Goal: Find contact information: Find contact information

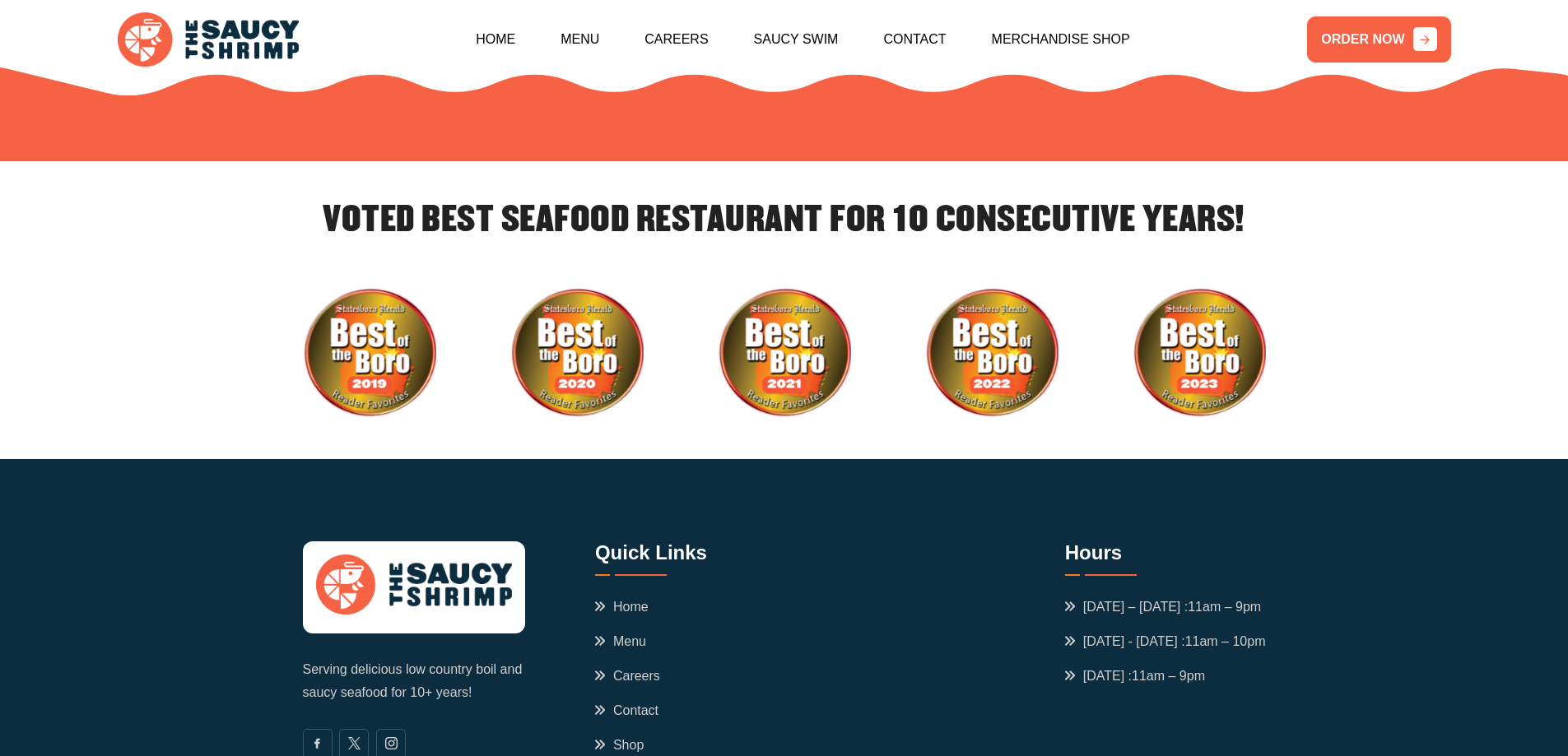
scroll to position [5624, 0]
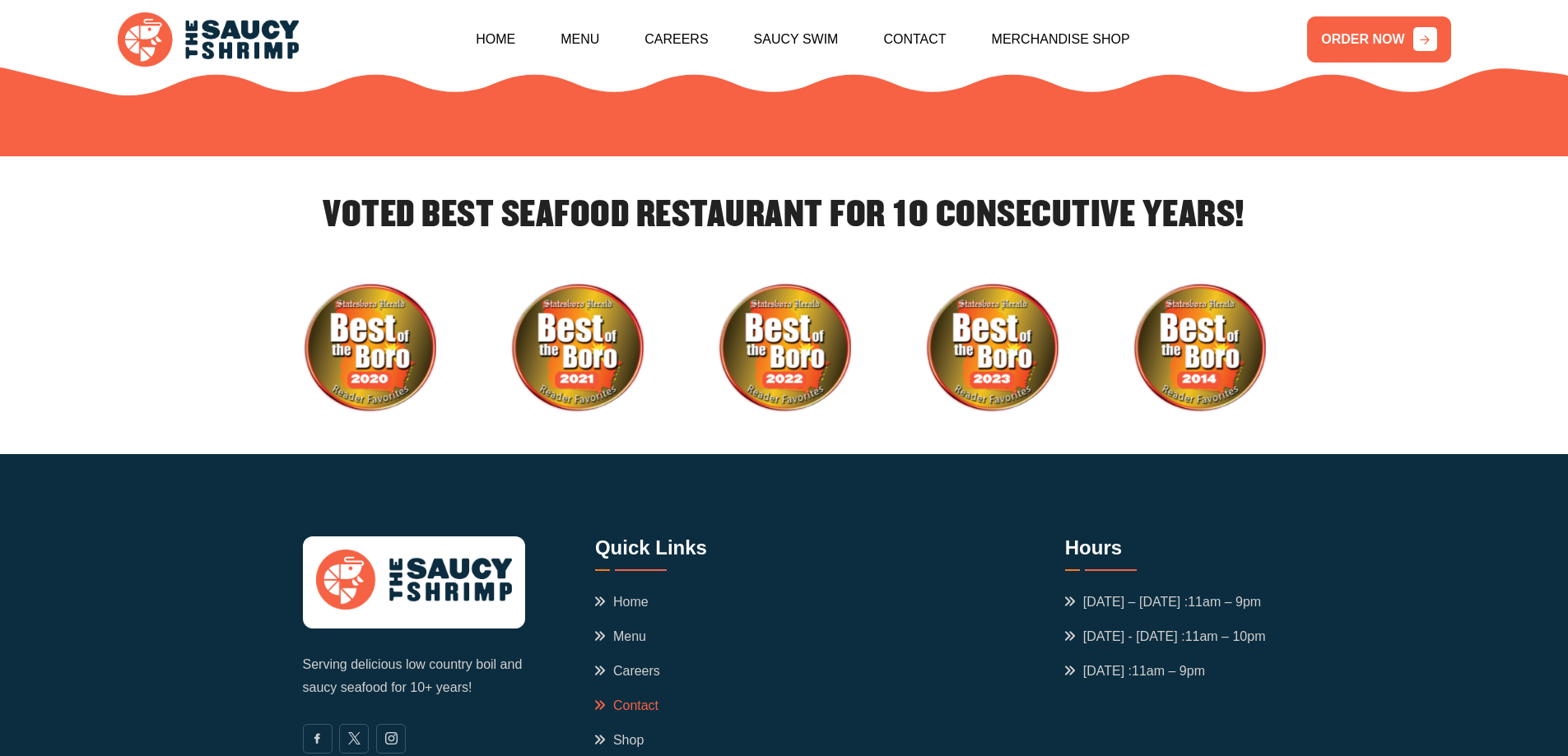
click at [634, 696] on link "Contact" at bounding box center [627, 706] width 63 height 20
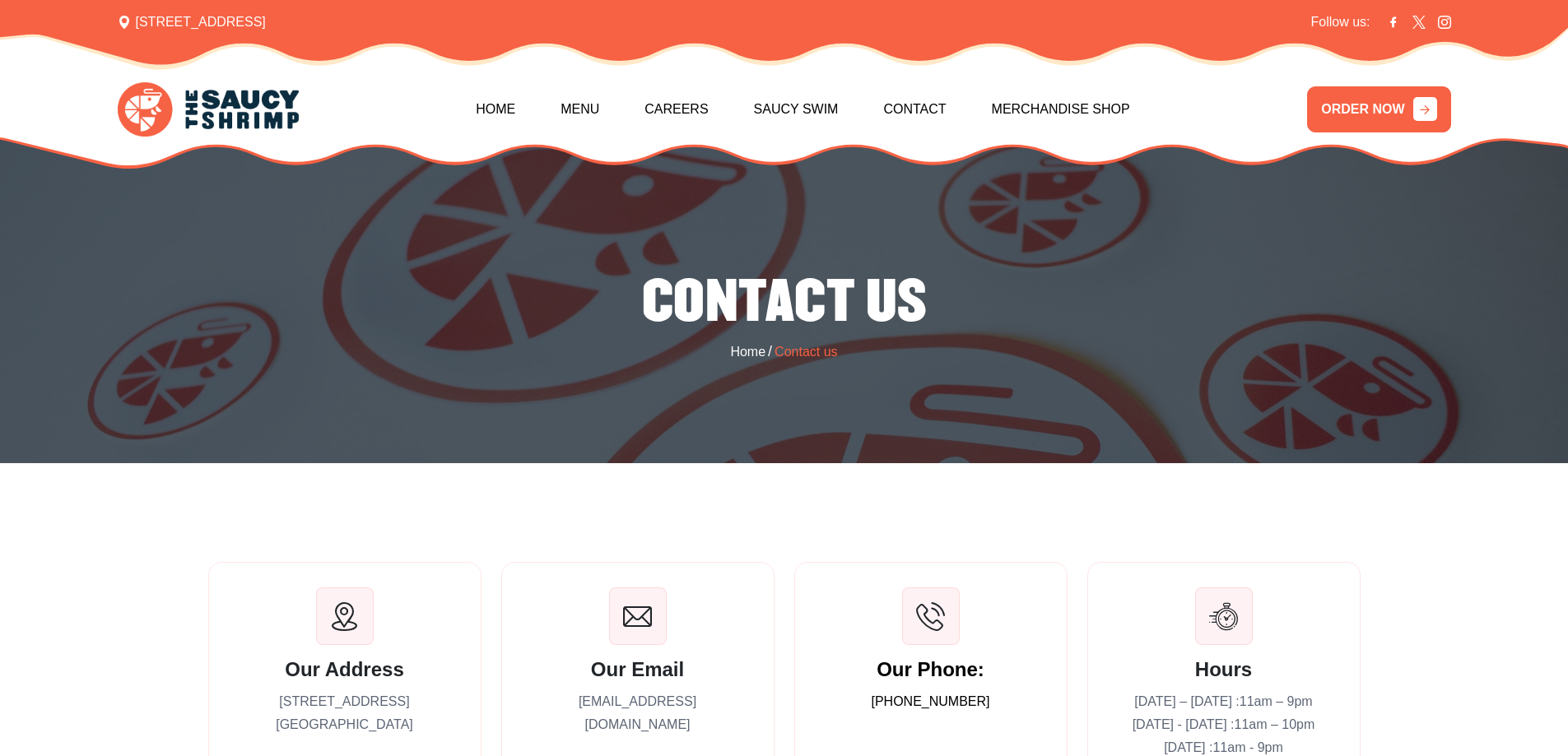
click at [634, 704] on p "[EMAIL_ADDRESS][DOMAIN_NAME]" at bounding box center [638, 713] width 222 height 46
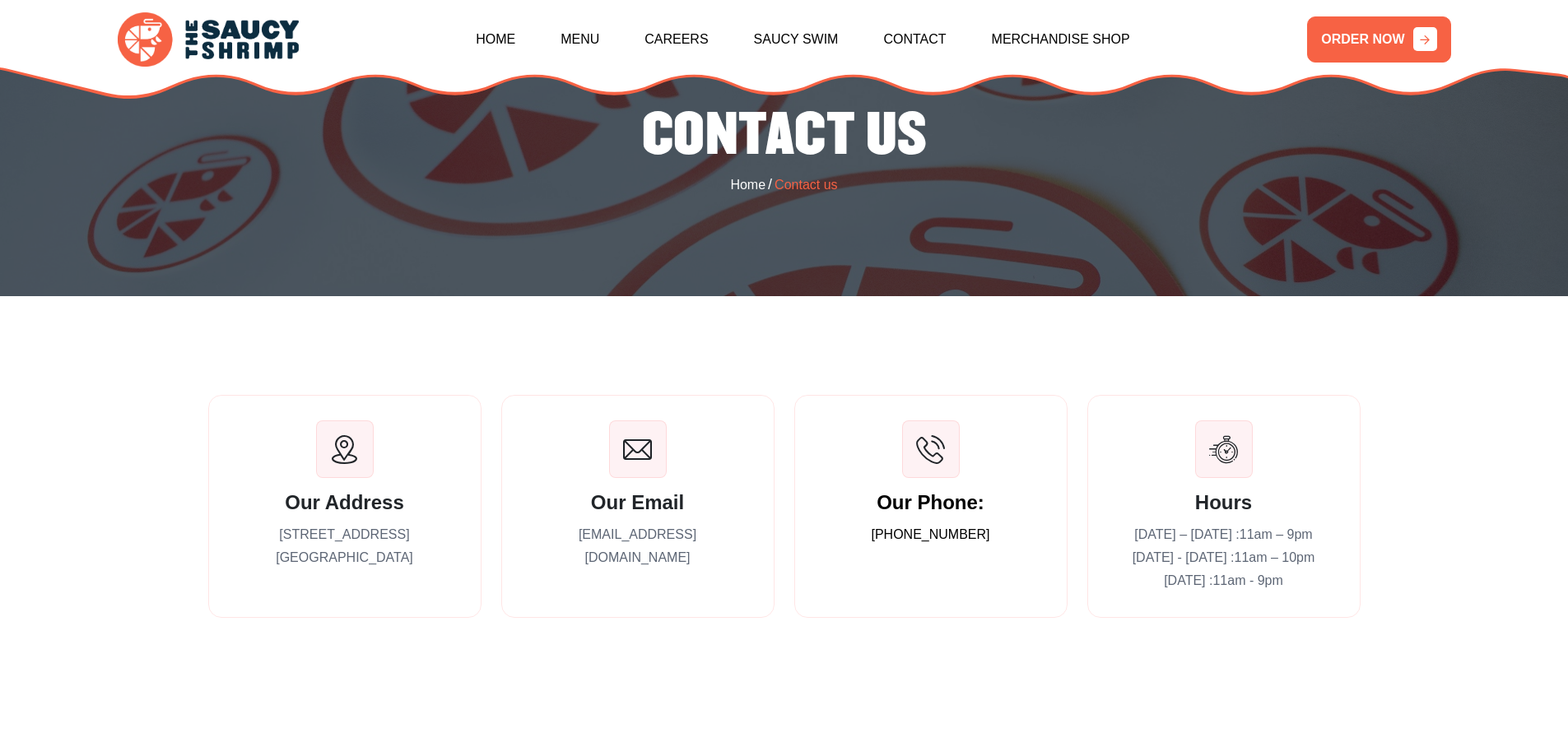
scroll to position [247, 0]
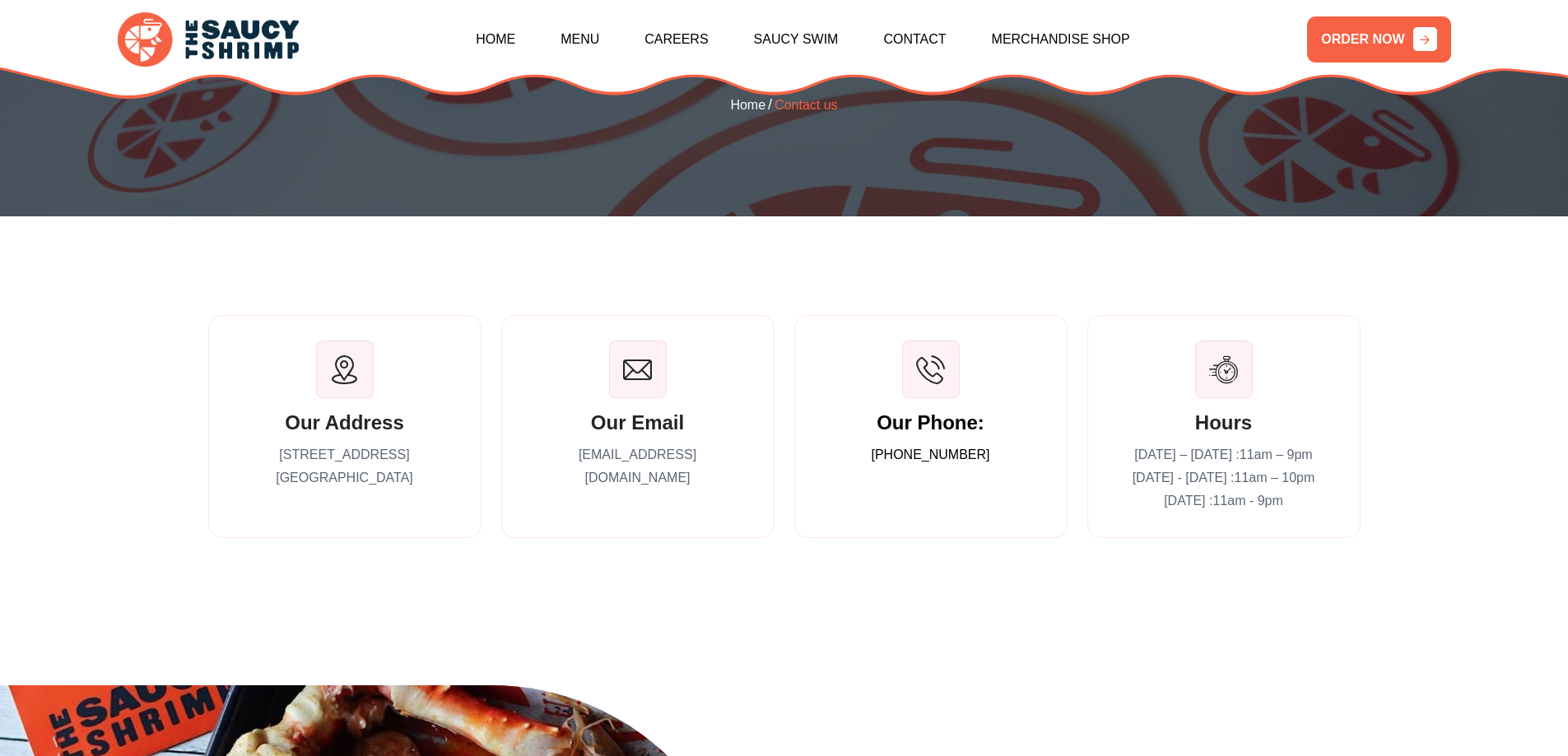
drag, startPoint x: 753, startPoint y: 454, endPoint x: 538, endPoint y: 470, distance: 215.6
click at [538, 470] on div "Our Email contact@saucyshrimpofficial.com" at bounding box center [638, 426] width 273 height 223
copy p "contact@saucyshrimpofficial.com"
